Goal: Use online tool/utility: Utilize a website feature to perform a specific function

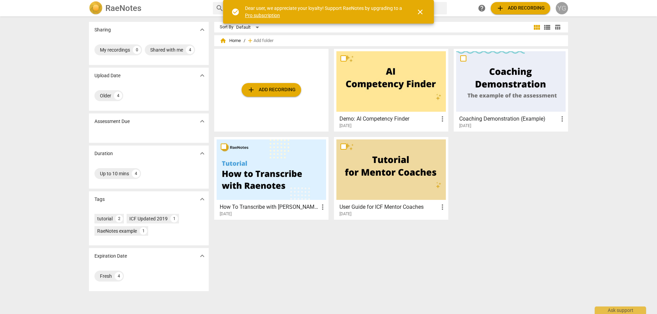
click at [561, 9] on div "YG" at bounding box center [561, 8] width 12 height 12
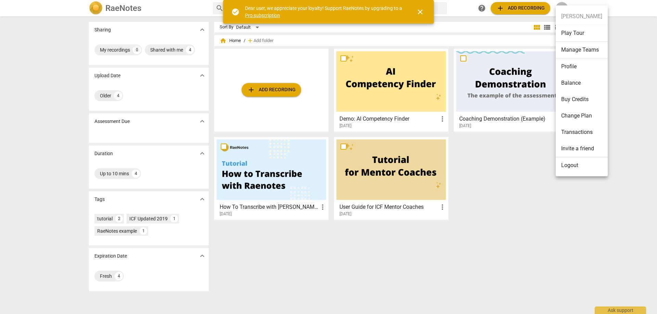
click at [574, 164] on li "Logout" at bounding box center [581, 165] width 52 height 16
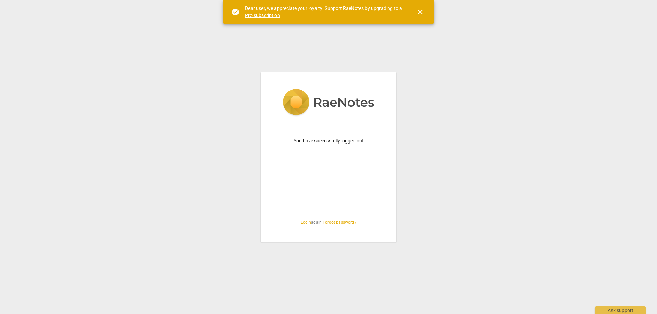
click at [304, 223] on link "Login" at bounding box center [306, 222] width 10 height 5
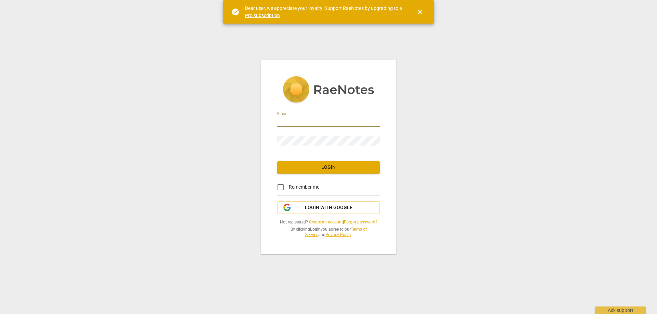
click at [301, 120] on input "email" at bounding box center [328, 122] width 103 height 10
type input "[EMAIL_ADDRESS][DOMAIN_NAME]"
click at [320, 163] on button "Login" at bounding box center [328, 167] width 103 height 12
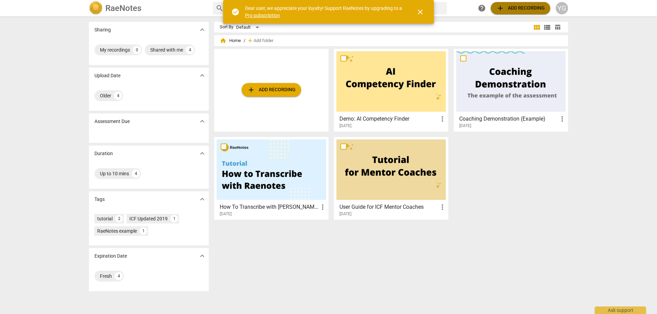
click at [508, 10] on span "add Add recording" at bounding box center [520, 8] width 49 height 8
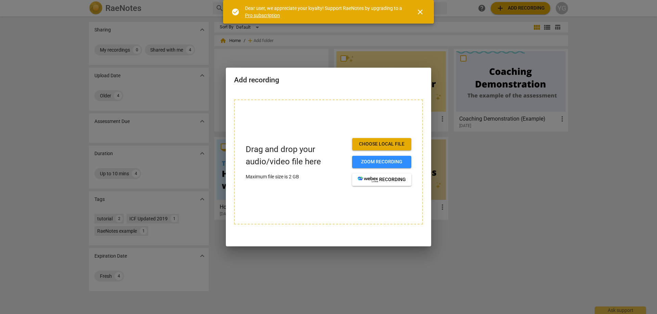
click at [376, 143] on span "Choose local file" at bounding box center [381, 144] width 48 height 7
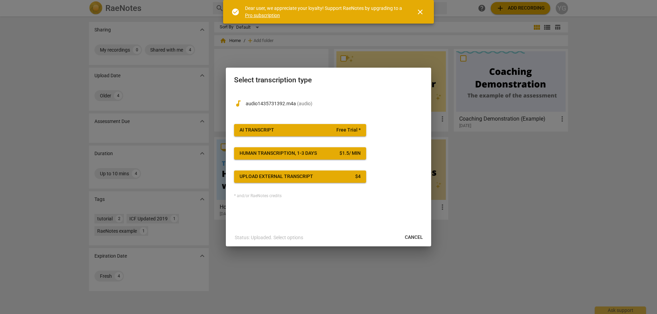
click at [353, 130] on span "Free Trial *" at bounding box center [348, 130] width 24 height 7
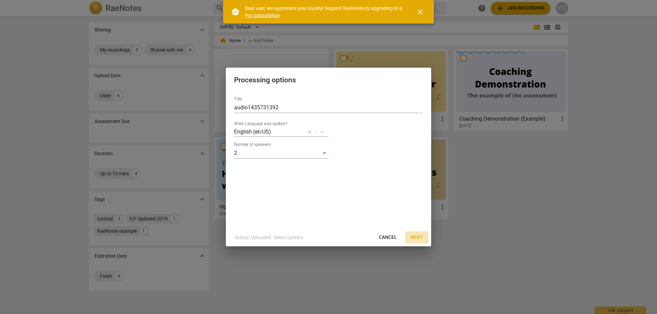
click at [416, 237] on span "Next" at bounding box center [416, 237] width 12 height 7
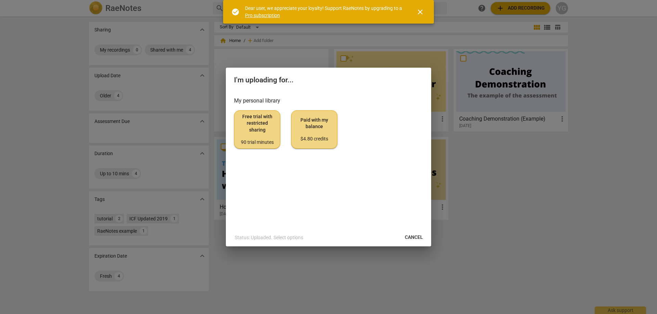
click at [255, 127] on span "Free trial with restricted sharing 90 trial minutes" at bounding box center [257, 130] width 35 height 32
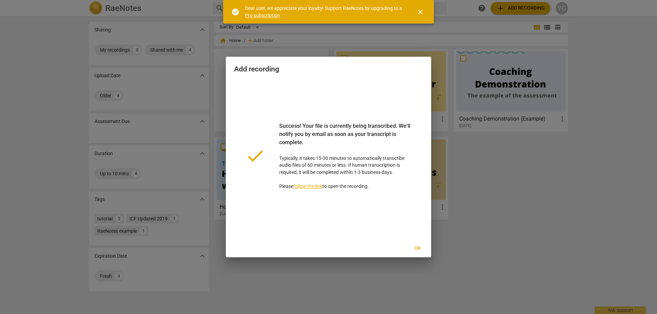
click at [318, 185] on link "follow the link" at bounding box center [307, 186] width 29 height 5
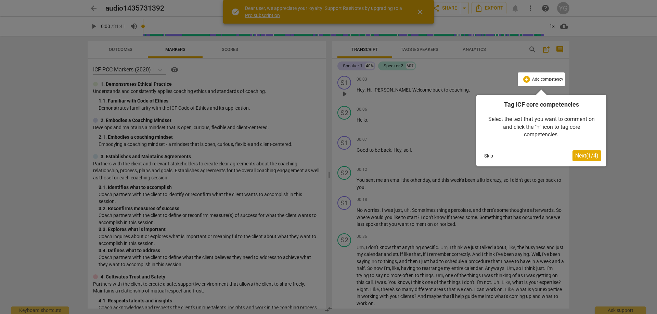
click at [484, 156] on button "Skip" at bounding box center [488, 156] width 14 height 10
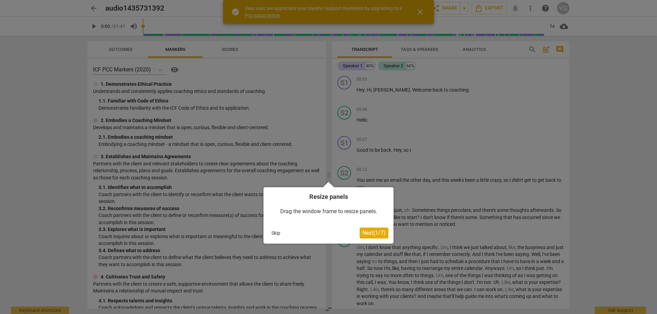
click at [272, 229] on button "Skip" at bounding box center [275, 233] width 14 height 10
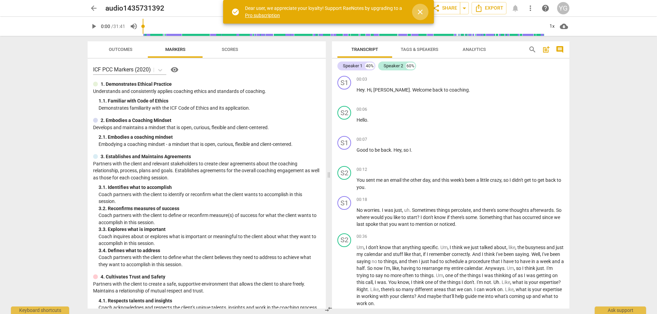
click at [423, 13] on span "close" at bounding box center [420, 12] width 8 height 8
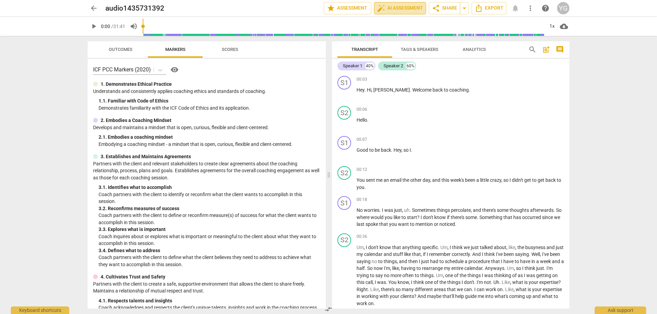
click at [403, 9] on span "auto_fix_high AI Assessment" at bounding box center [400, 8] width 46 height 8
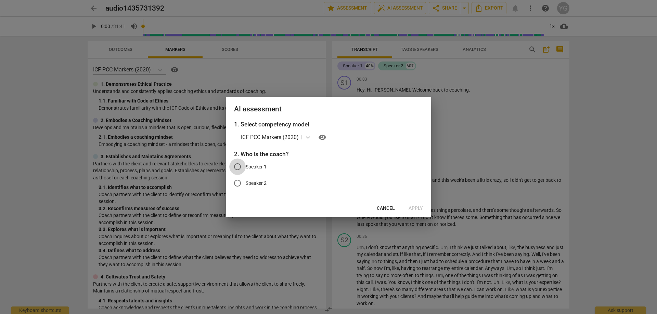
click at [233, 165] on input "Speaker 1" at bounding box center [237, 167] width 16 height 16
radio input "true"
click at [417, 209] on span "Apply" at bounding box center [415, 208] width 14 height 7
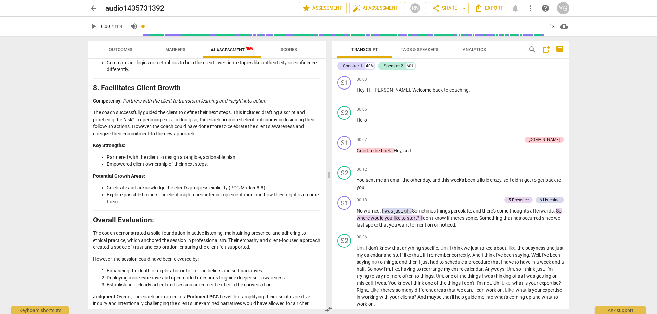
scroll to position [1318, 0]
